Goal: Ask a question: Seek information or help from site administrators or community

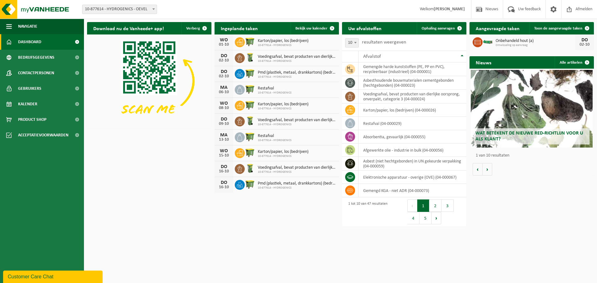
click at [28, 43] on span "Dashboard" at bounding box center [29, 42] width 23 height 16
click at [155, 10] on span at bounding box center [153, 9] width 6 height 8
drag, startPoint x: 97, startPoint y: 12, endPoint x: 184, endPoint y: 4, distance: 87.4
click at [183, 4] on div "Vestiging: 10-877614 - HYDROGENICS - OEVEL 10-877614 - HYDROGENICS - OEVEL Welk…" at bounding box center [298, 9] width 597 height 19
click at [32, 276] on div "Customer Care Chat" at bounding box center [53, 276] width 90 height 7
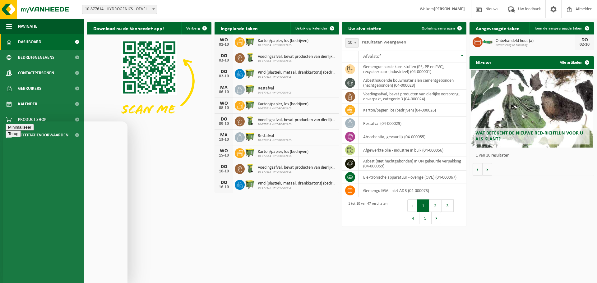
type textarea "Goedemorgen, Kan ik naast onze vaste afval stroom een extra recipient aanvragen…"
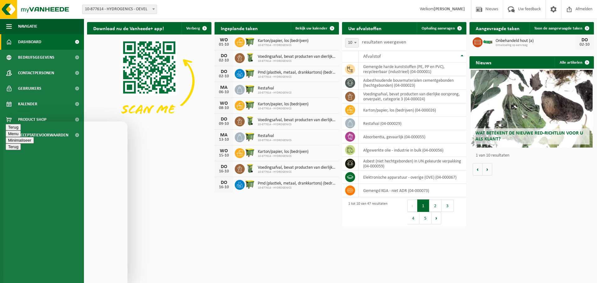
scroll to position [0, 0]
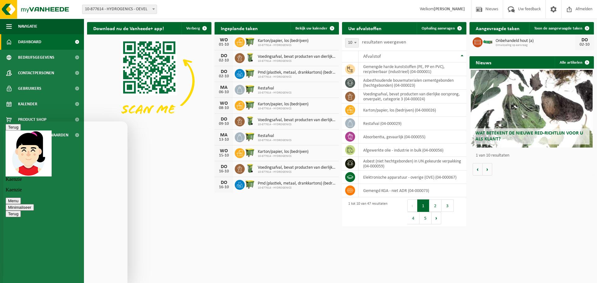
click at [399, 44] on label "resultaten weergeven" at bounding box center [384, 42] width 44 height 5
click at [365, 38] on select "10 25 50 100" at bounding box center [356, 38] width 19 height 0
click at [357, 44] on span at bounding box center [355, 43] width 6 height 8
type textarea "klopt"
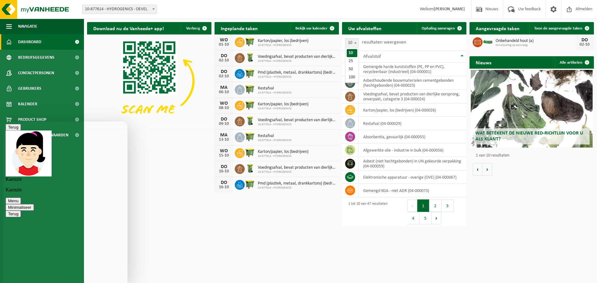
type textarea "h"
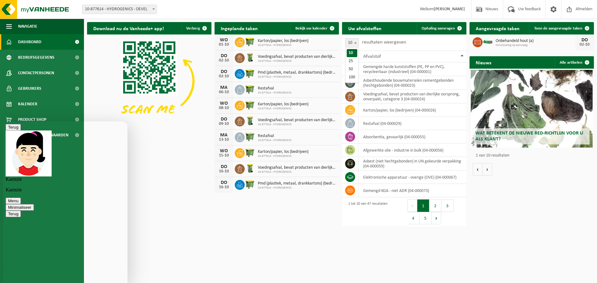
type textarea "indien mogelijk een 15m³ container voor papier/karton afval"
type textarea "ja graag, recipient graag aanleveren met afdekzeil, zodat we kunnen afluiten op…"
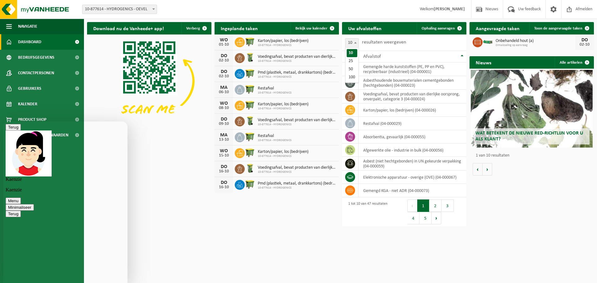
scroll to position [150, 0]
drag, startPoint x: 91, startPoint y: 228, endPoint x: 62, endPoint y: 240, distance: 32.0
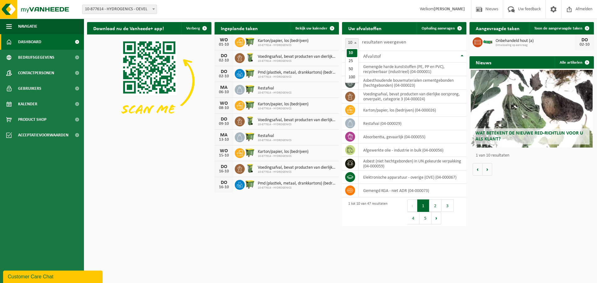
click at [39, 275] on div "Customer Care Chat" at bounding box center [53, 276] width 90 height 7
